Goal: Information Seeking & Learning: Learn about a topic

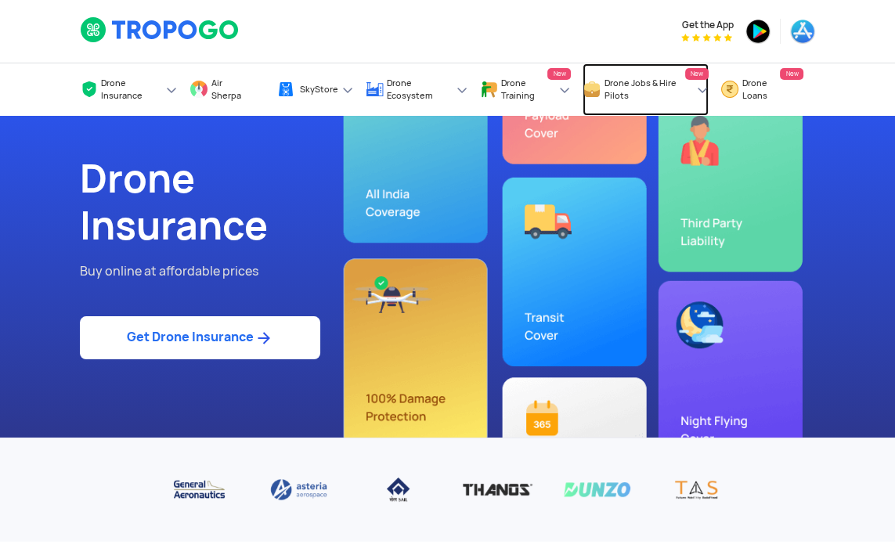
click at [696, 97] on link "Drone Jobs & Hire Pilots New" at bounding box center [646, 89] width 126 height 52
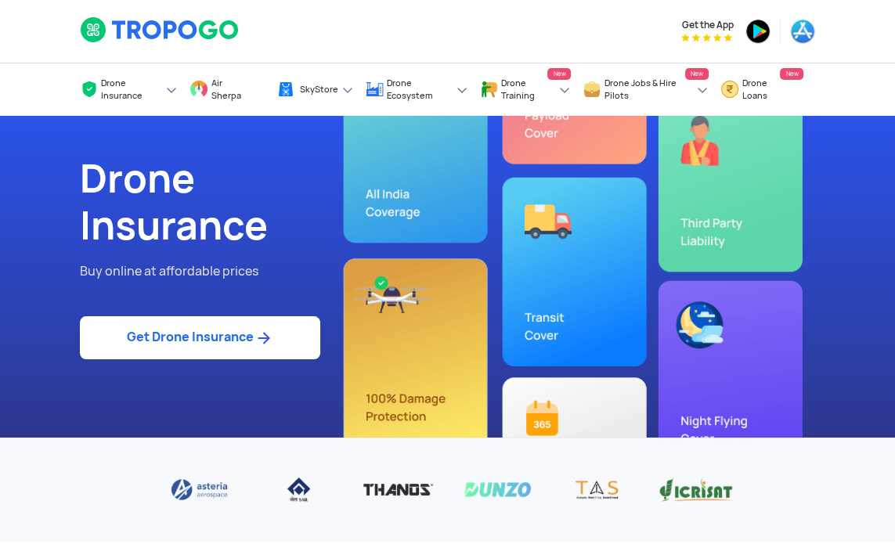
click at [0, 0] on span "Explore & apply for drone jobs across [GEOGRAPHIC_DATA]" at bounding box center [0, 0] width 0 height 0
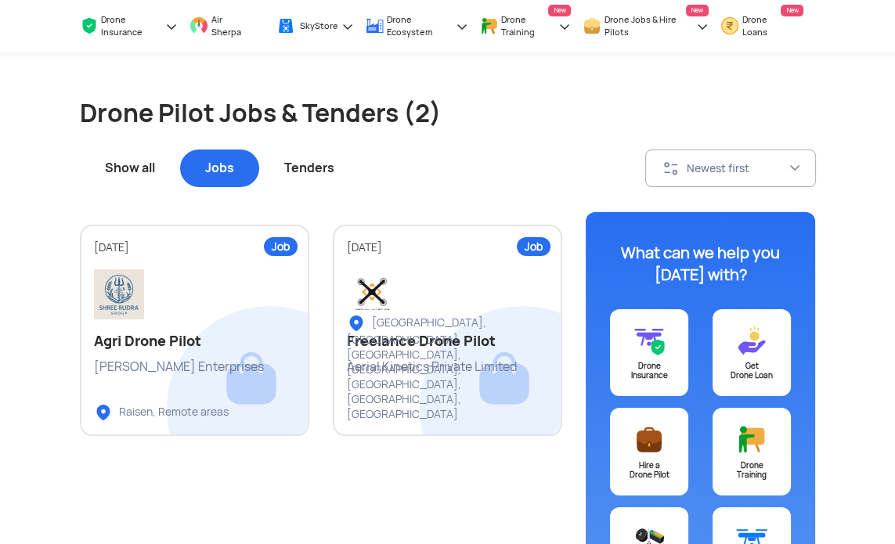
scroll to position [71, 0]
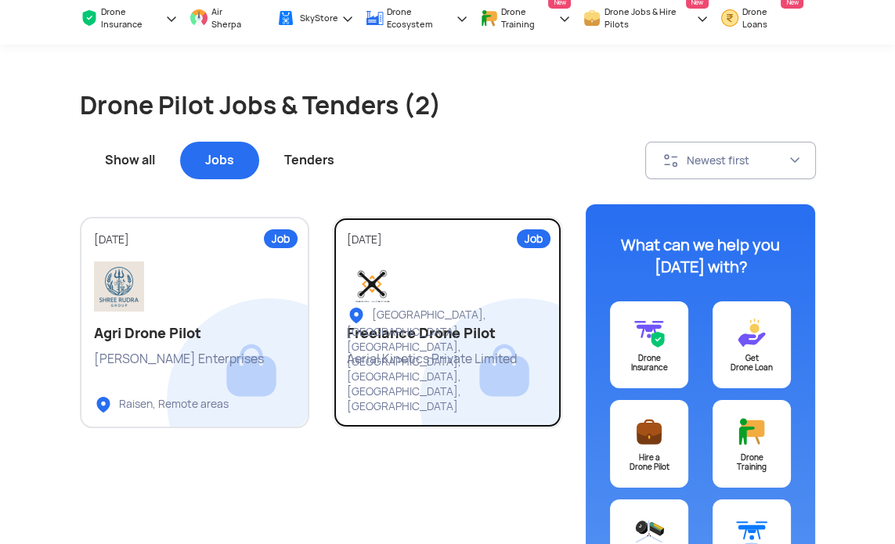
click at [492, 370] on link "Job 14 Aug 2025 Freelance Drone Pilot Aerial Kinetics Private Limited Chennai, …" at bounding box center [447, 322] width 229 height 211
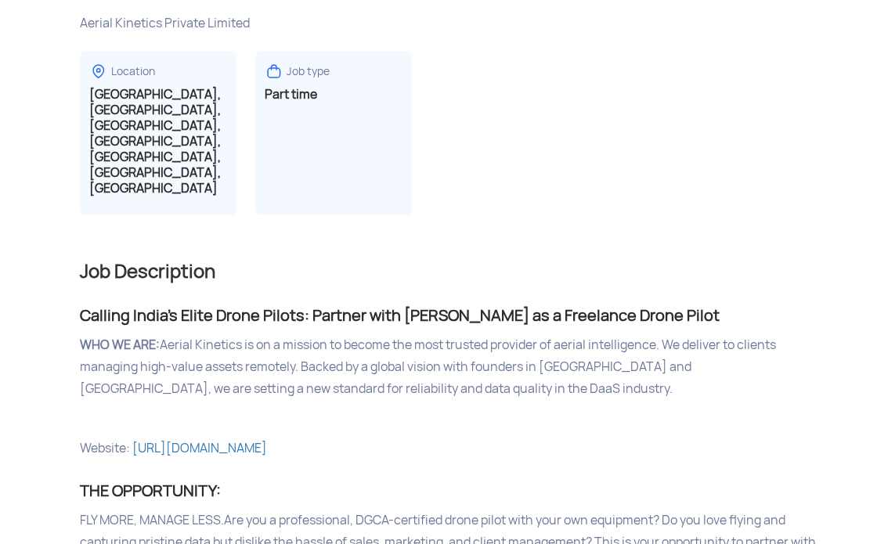
scroll to position [318, 0]
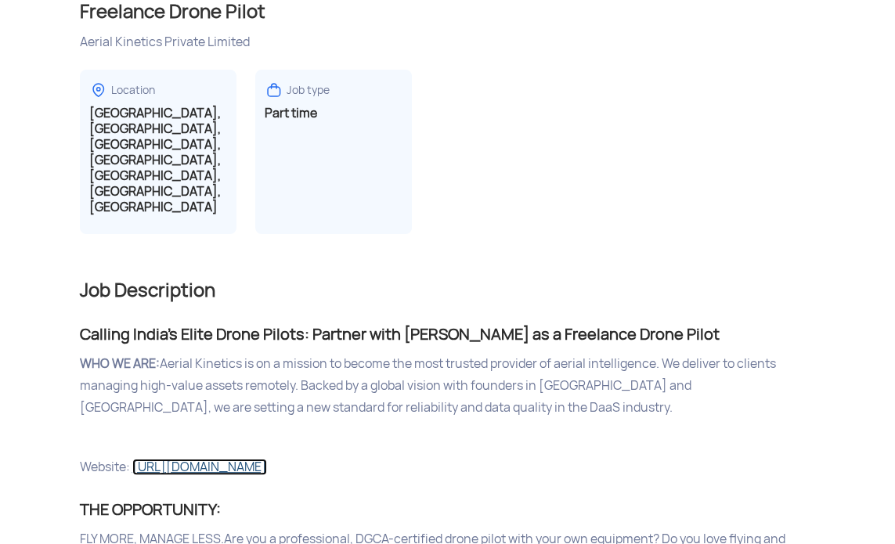
click at [200, 459] on link "https://www.aerialkinetics.in/" at bounding box center [199, 467] width 135 height 16
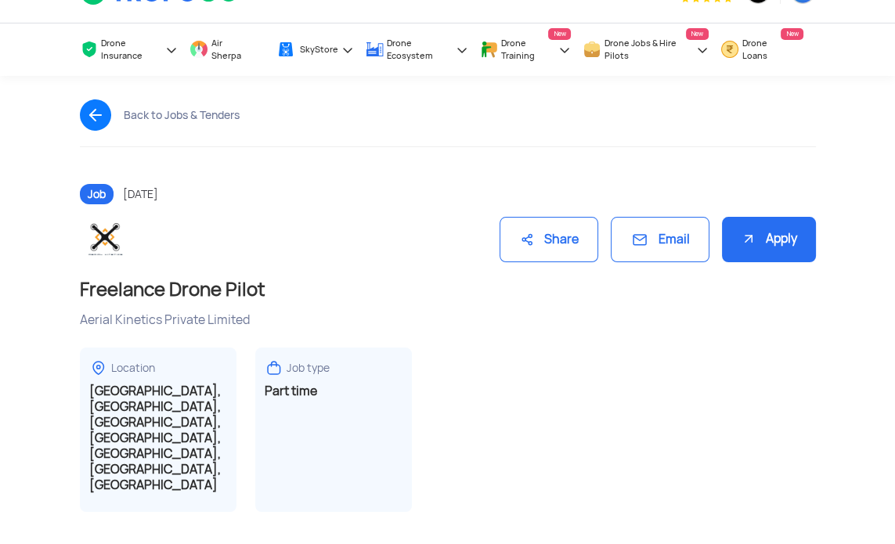
scroll to position [0, 0]
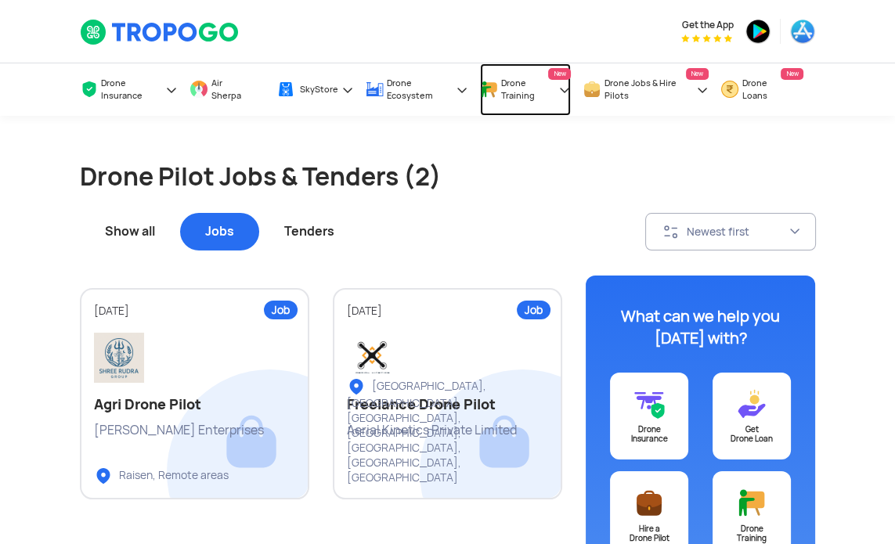
click at [521, 95] on span "Drone Training" at bounding box center [528, 89] width 54 height 25
click at [0, 0] on span "Learn all about Drone Training in [GEOGRAPHIC_DATA]" at bounding box center [0, 0] width 0 height 0
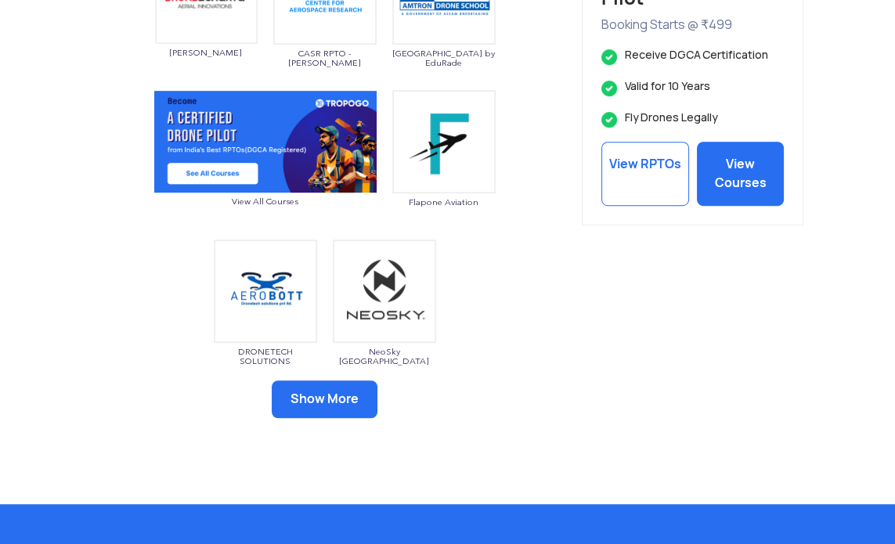
scroll to position [1005, 0]
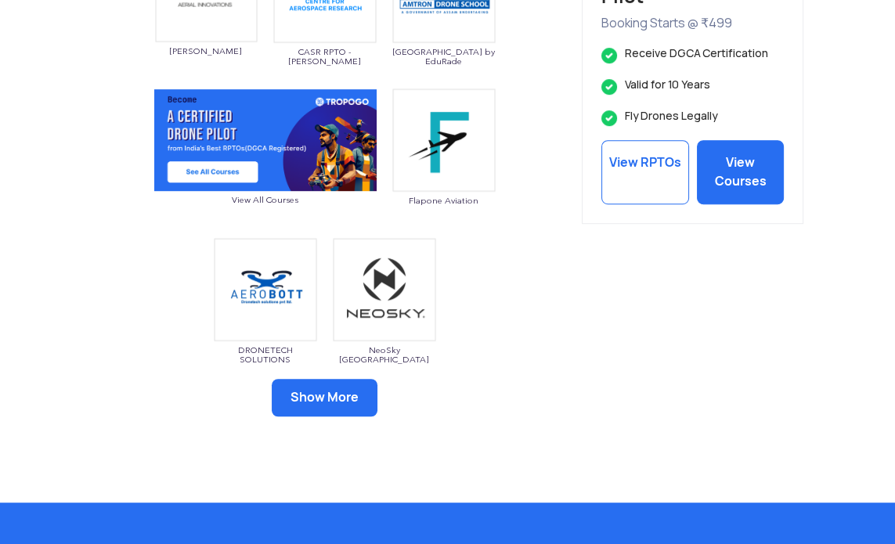
click at [331, 399] on button "Show More" at bounding box center [325, 398] width 106 height 38
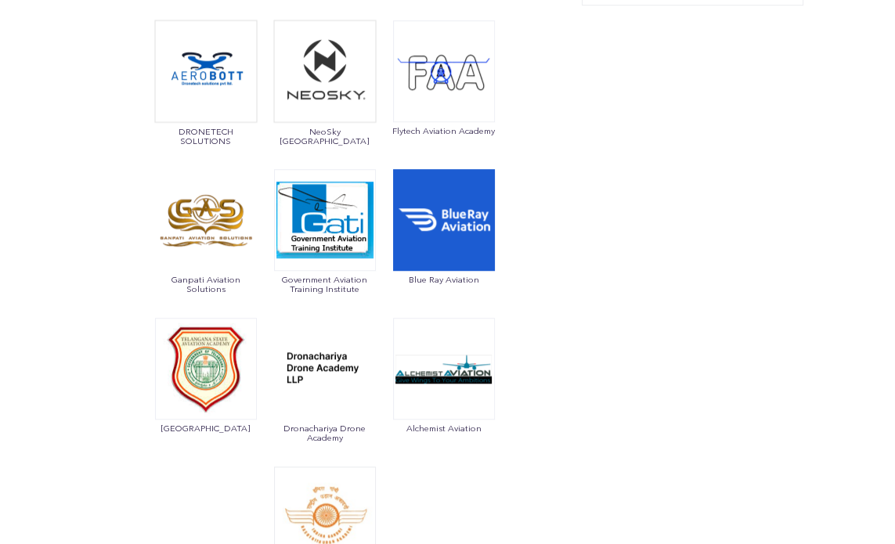
scroll to position [1228, 0]
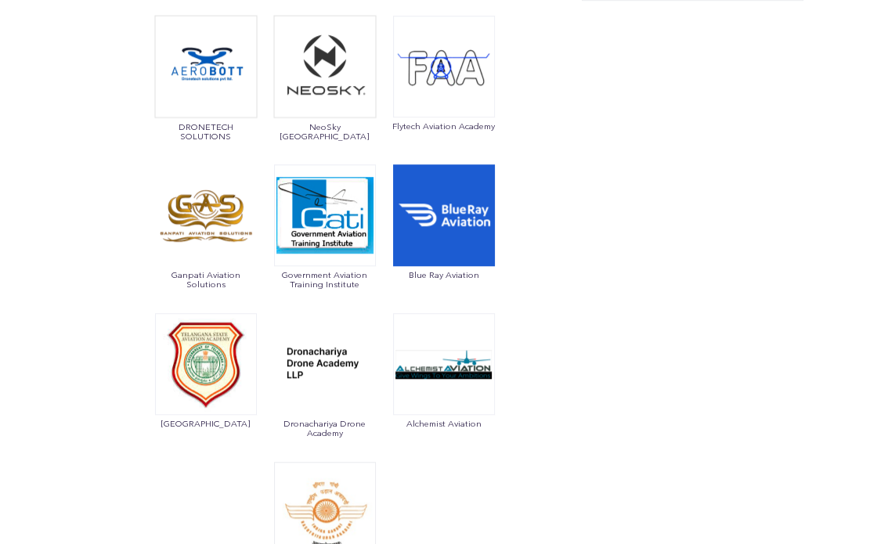
click at [211, 405] on img at bounding box center [206, 364] width 102 height 102
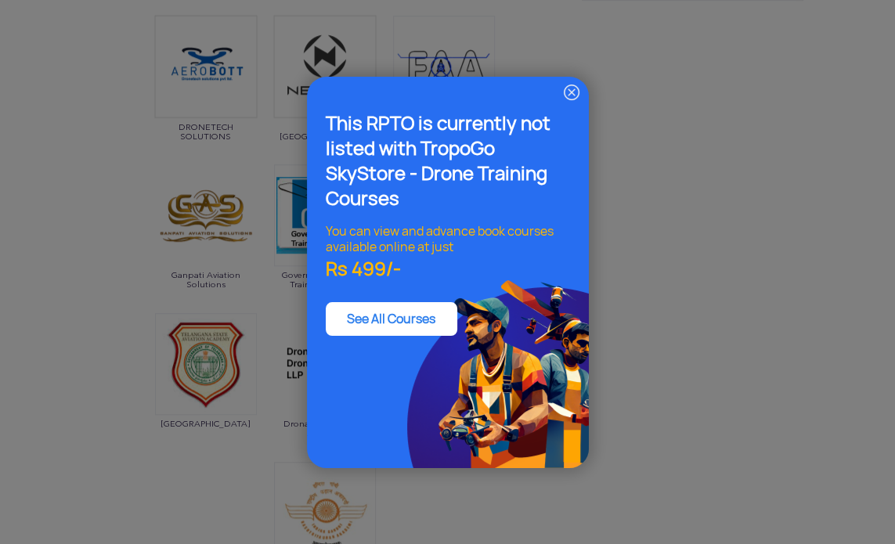
click at [661, 311] on div "This RPTO is currently not listed with TropoGo SkyStore - Drone Training Course…" at bounding box center [447, 272] width 895 height 544
click at [573, 89] on img at bounding box center [571, 92] width 19 height 19
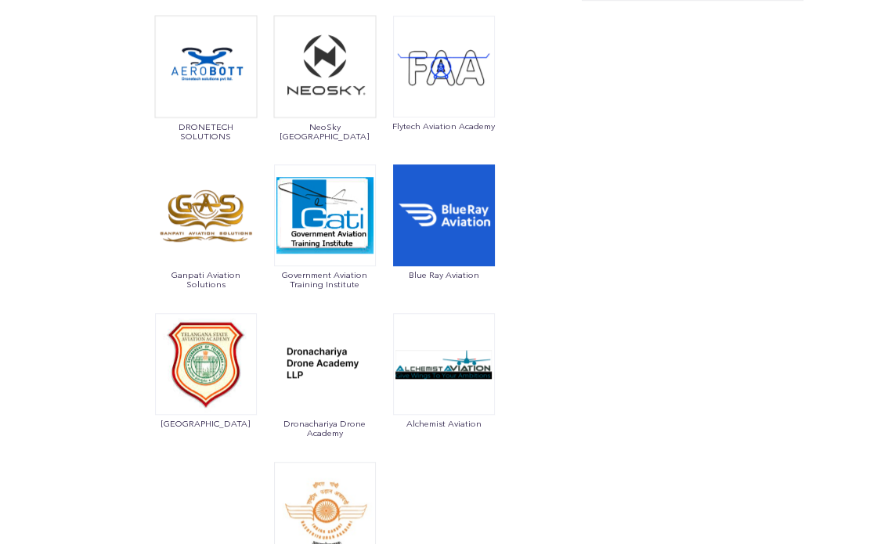
click at [437, 92] on img at bounding box center [444, 67] width 102 height 102
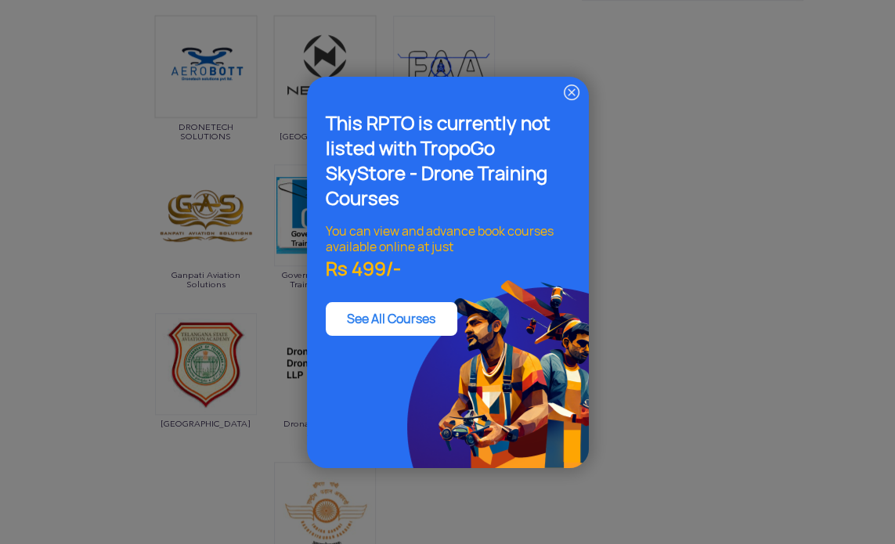
click at [670, 253] on div "This RPTO is currently not listed with TropoGo SkyStore - Drone Training Course…" at bounding box center [447, 272] width 895 height 544
click at [562, 94] on img at bounding box center [571, 92] width 19 height 19
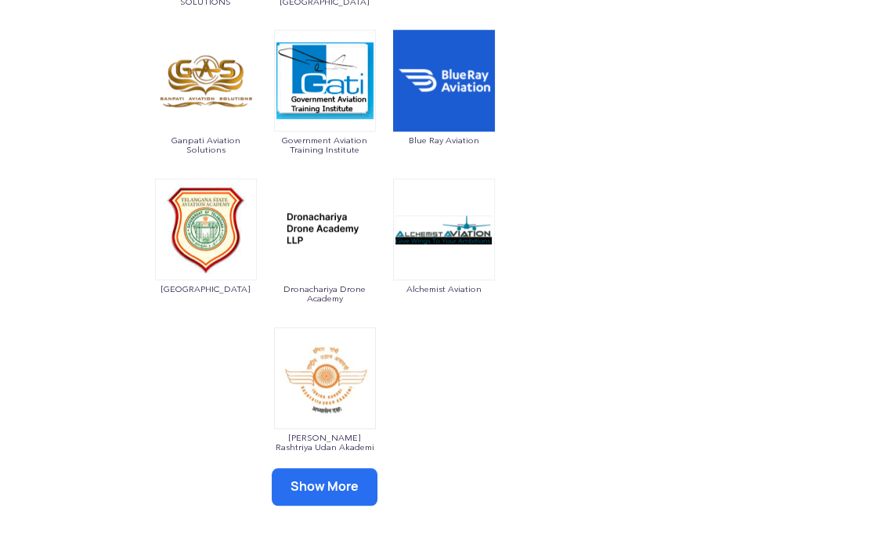
scroll to position [1366, 0]
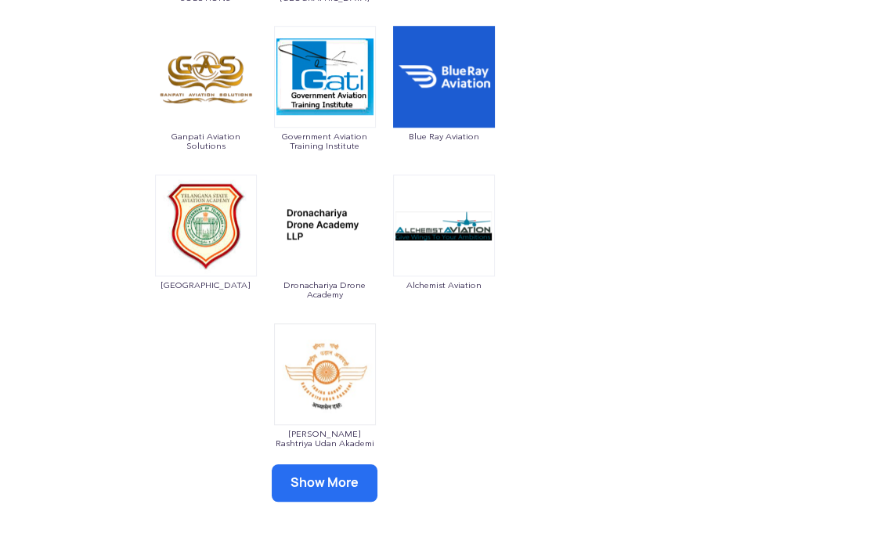
click at [333, 389] on img at bounding box center [325, 374] width 102 height 102
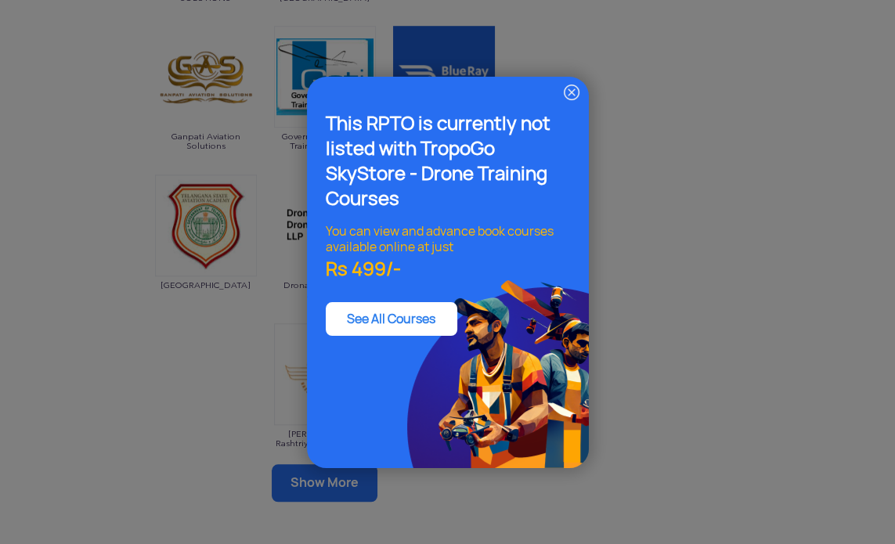
click at [566, 106] on div "This RPTO is currently not listed with TropoGo SkyStore - Drone Training Course…" at bounding box center [448, 273] width 282 height 392
click at [577, 96] on img at bounding box center [571, 92] width 19 height 19
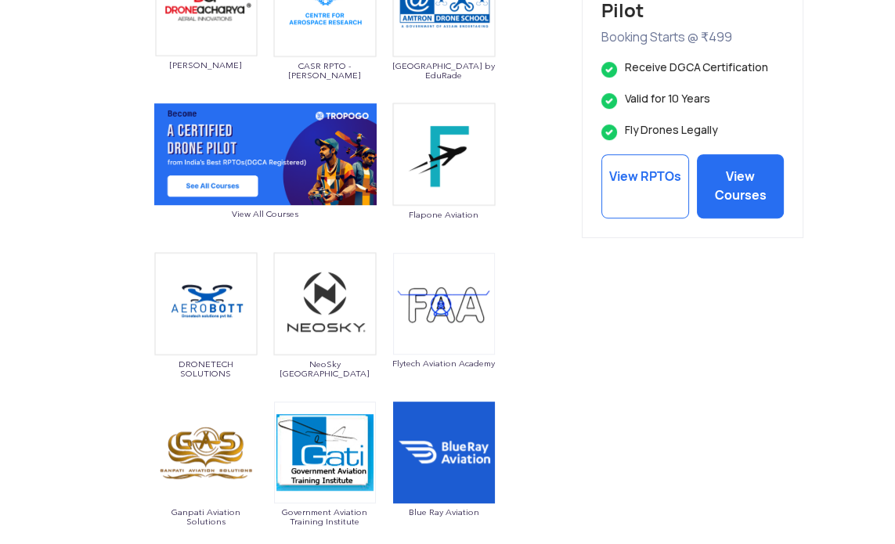
scroll to position [989, 0]
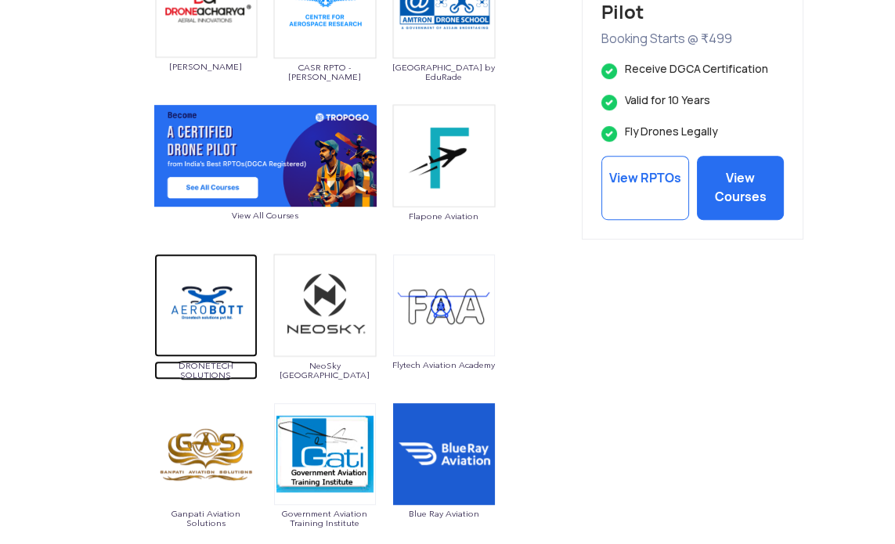
click at [224, 321] on img at bounding box center [205, 305] width 103 height 103
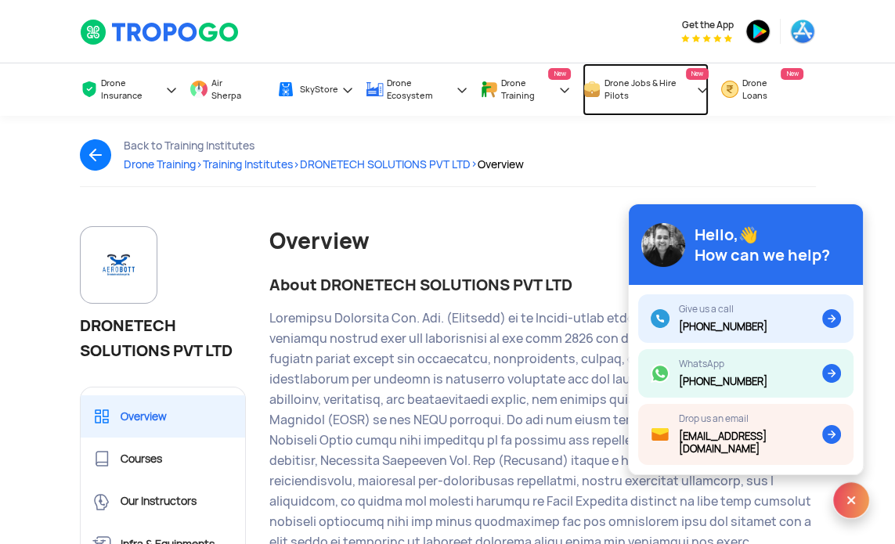
click at [627, 94] on span "Drone Jobs & Hire Pilots" at bounding box center [649, 89] width 88 height 25
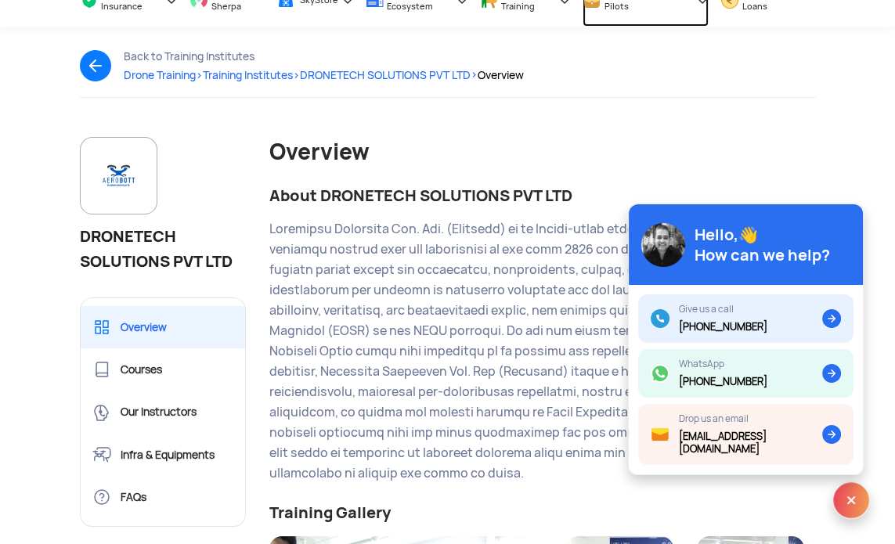
scroll to position [92, 0]
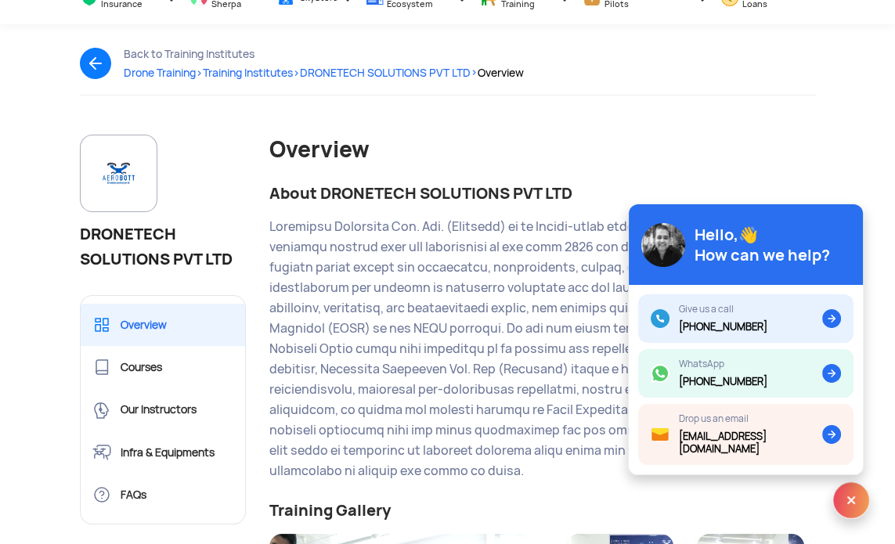
click at [0, 0] on span "Post a [DEMOGRAPHIC_DATA] or contractual job to hire pilots, instructors & more" at bounding box center [0, 0] width 0 height 0
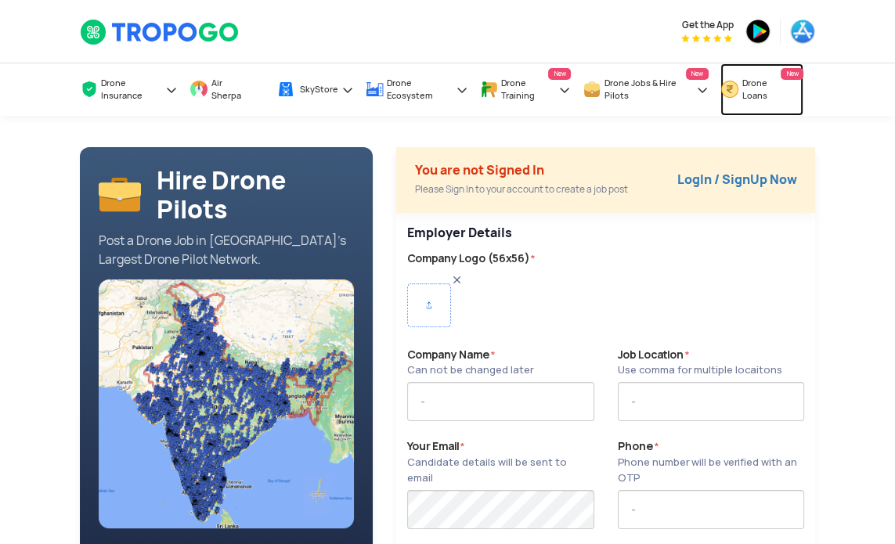
click at [735, 98] on span at bounding box center [728, 89] width 16 height 19
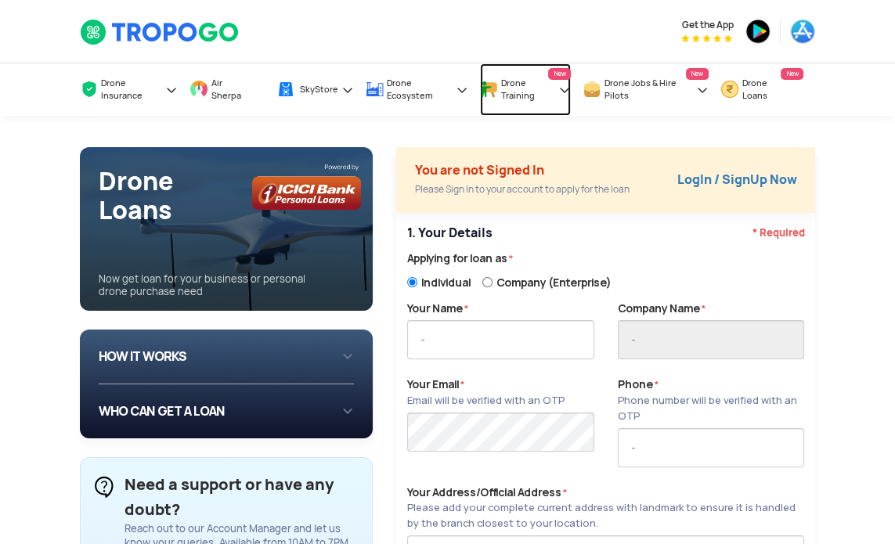
click at [523, 85] on span "Drone Training" at bounding box center [528, 89] width 54 height 25
click at [504, 98] on span "Drone Training" at bounding box center [528, 89] width 54 height 25
click at [554, 86] on span "Drone Training" at bounding box center [528, 89] width 54 height 25
click at [517, 78] on span "Drone Training" at bounding box center [528, 89] width 54 height 25
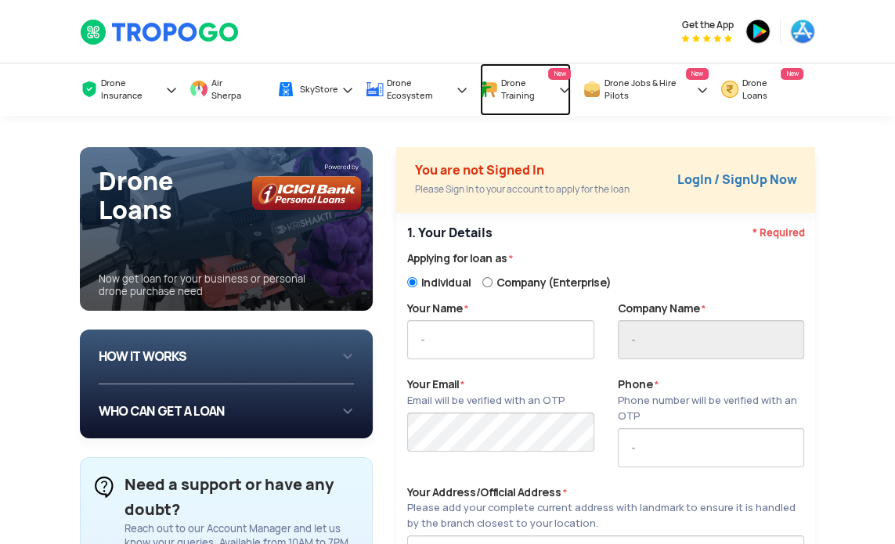
click at [558, 85] on link "Drone Training New" at bounding box center [526, 89] width 92 height 52
click at [531, 81] on span "Drone Training" at bounding box center [528, 89] width 54 height 25
click at [633, 86] on span "Drone Jobs & Hire Pilots" at bounding box center [649, 89] width 88 height 25
click at [557, 88] on link "Drone Training New" at bounding box center [526, 89] width 92 height 52
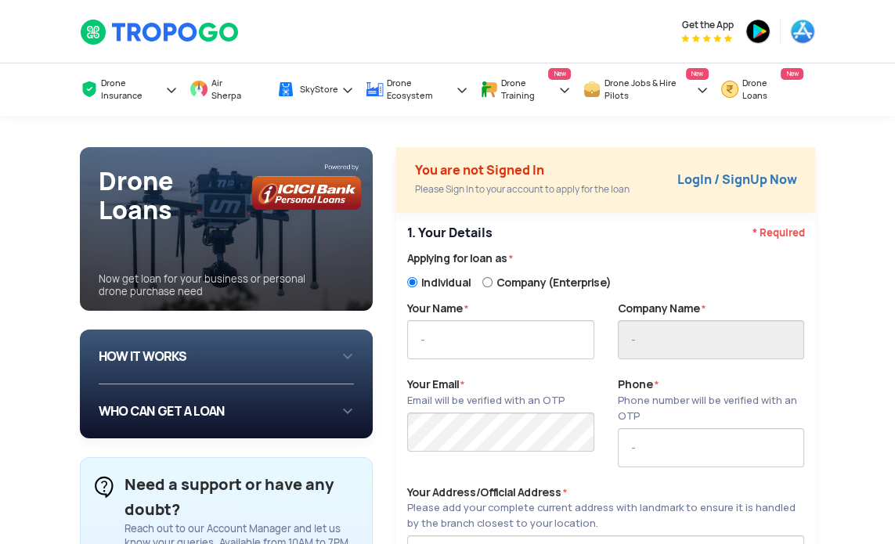
click at [0, 0] on span "Drone Training Courses" at bounding box center [0, 0] width 0 height 0
click at [0, 0] on span "Book courses online with just ₹499/-" at bounding box center [0, 0] width 0 height 0
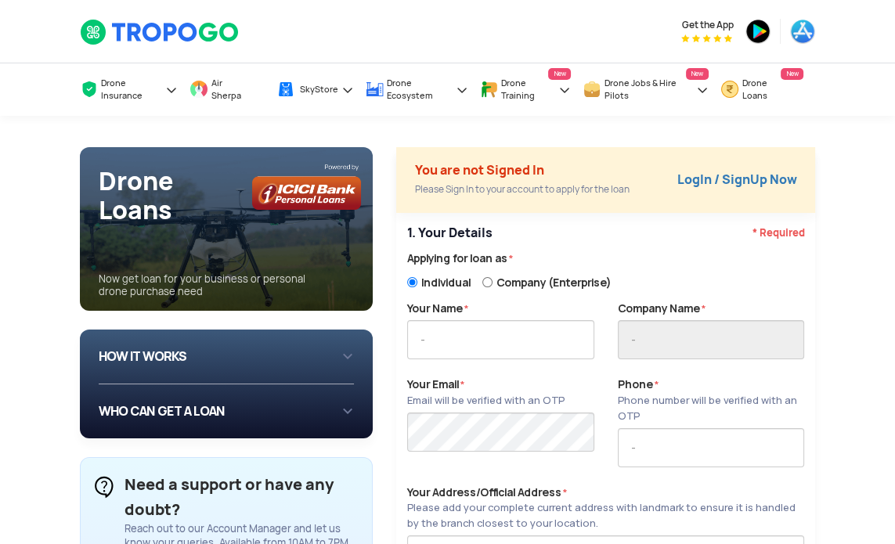
click at [0, 0] on img at bounding box center [0, 0] width 0 height 0
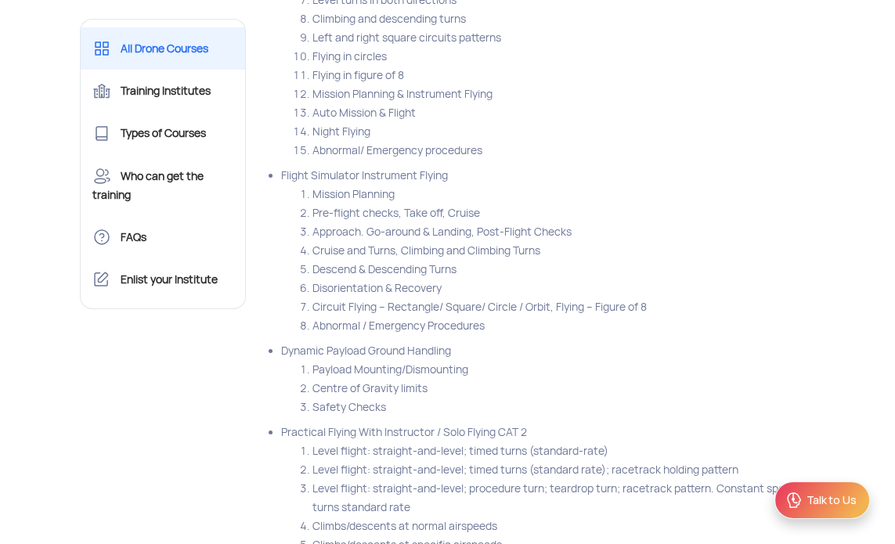
scroll to position [11915, 0]
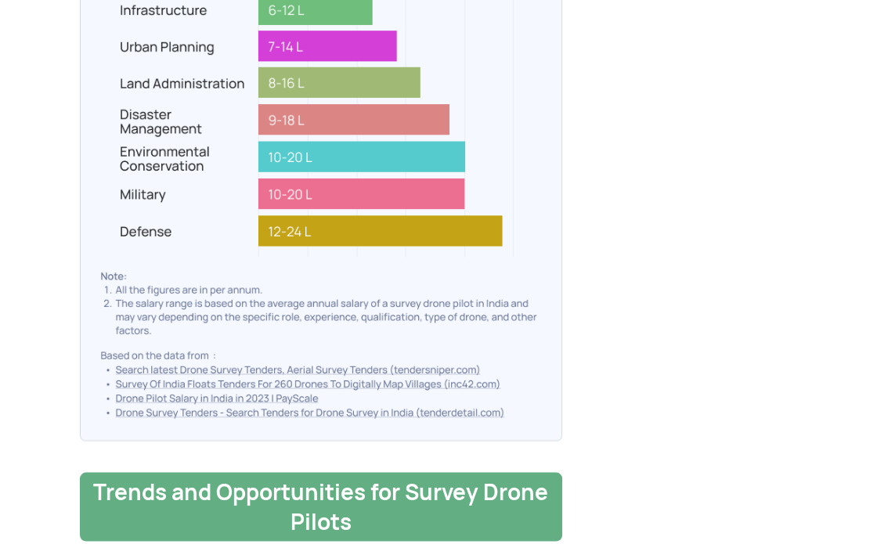
scroll to position [9251, 0]
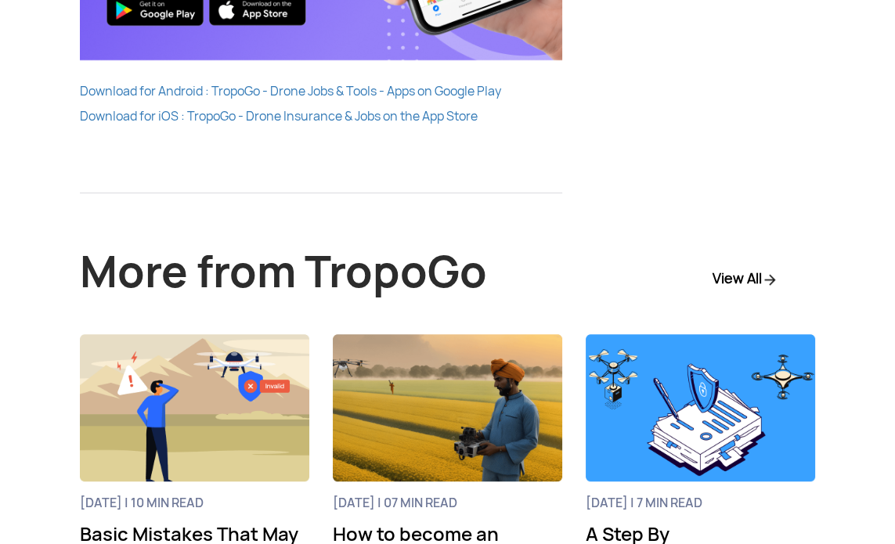
scroll to position [7334, 0]
